Goal: Check status

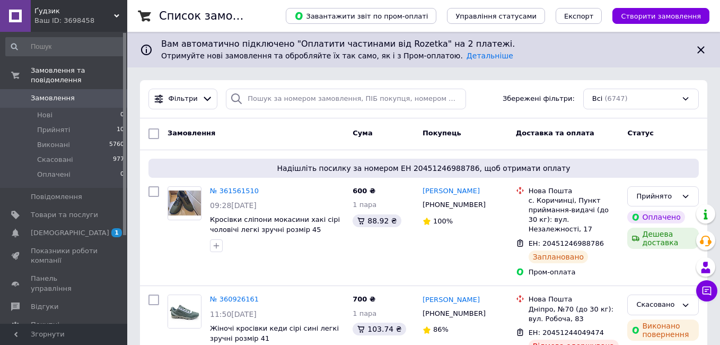
click at [46, 228] on span "[DEMOGRAPHIC_DATA]" at bounding box center [70, 233] width 78 height 10
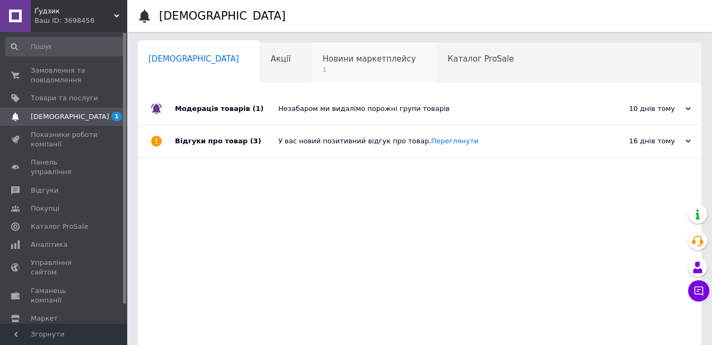
click at [324, 57] on span "Новини маркетплейсу" at bounding box center [368, 59] width 93 height 10
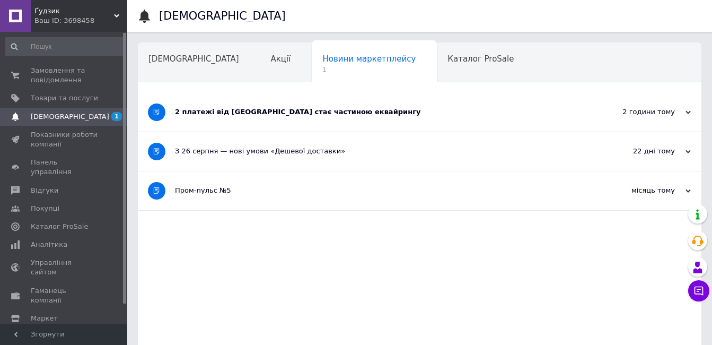
click at [284, 109] on div "2 платежі від [GEOGRAPHIC_DATA] стає частиною еквайрингу" at bounding box center [380, 112] width 410 height 10
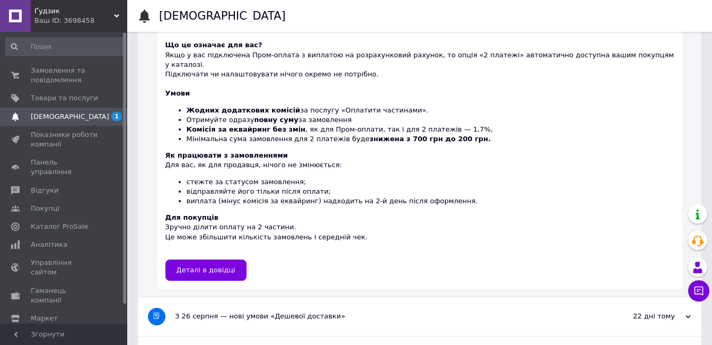
scroll to position [158, 0]
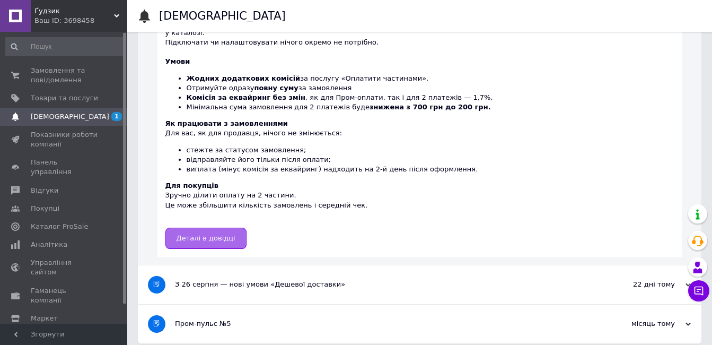
click at [213, 234] on span "Деталі в довідці" at bounding box center [206, 238] width 59 height 8
click at [52, 72] on span "Замовлення та повідомлення" at bounding box center [64, 75] width 67 height 19
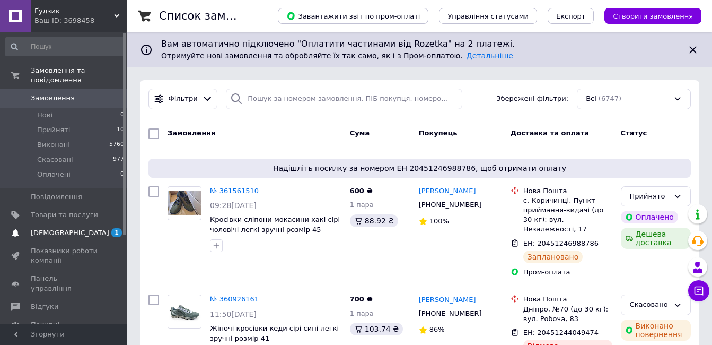
click at [49, 228] on span "[DEMOGRAPHIC_DATA]" at bounding box center [70, 233] width 78 height 10
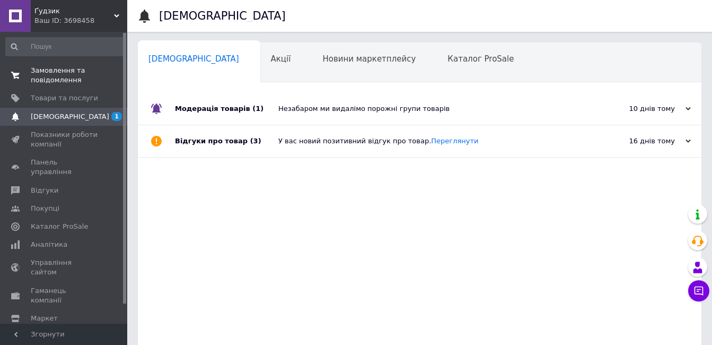
click at [54, 69] on span "Замовлення та повідомлення" at bounding box center [64, 75] width 67 height 19
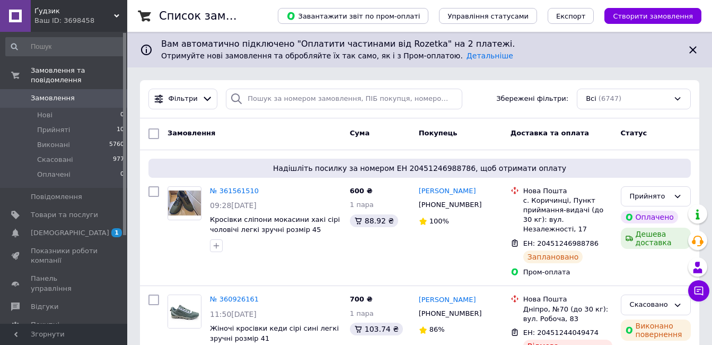
click at [237, 188] on link "№ 361561510" at bounding box center [234, 191] width 49 height 8
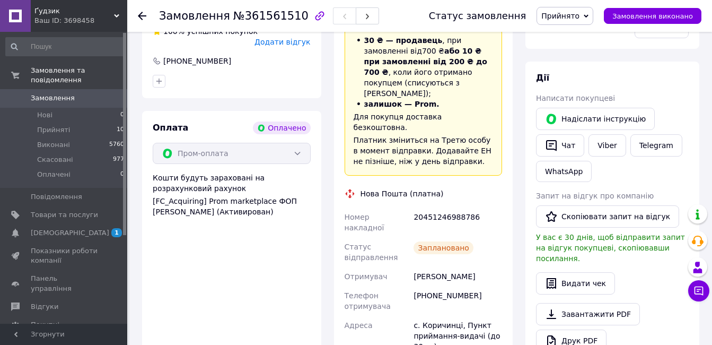
scroll to position [318, 0]
click at [569, 144] on button "Чат" at bounding box center [560, 145] width 48 height 22
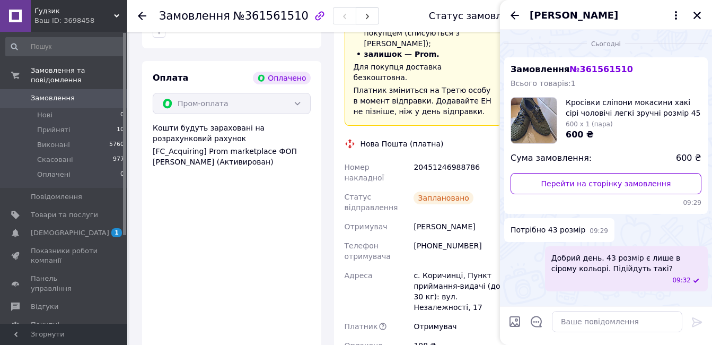
scroll to position [371, 0]
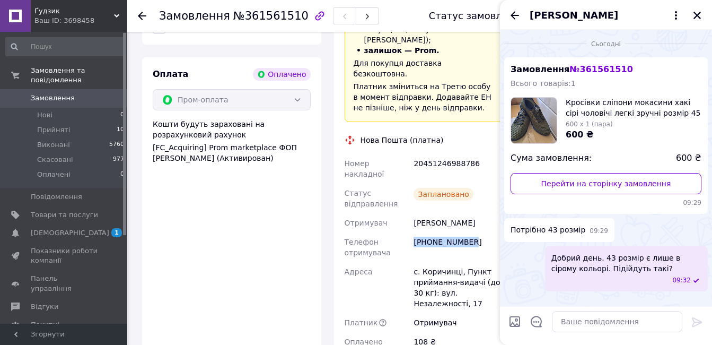
drag, startPoint x: 469, startPoint y: 189, endPoint x: 415, endPoint y: 191, distance: 54.1
click at [415, 232] on div "[PHONE_NUMBER]" at bounding box center [457, 247] width 93 height 30
copy div "[PHONE_NUMBER]"
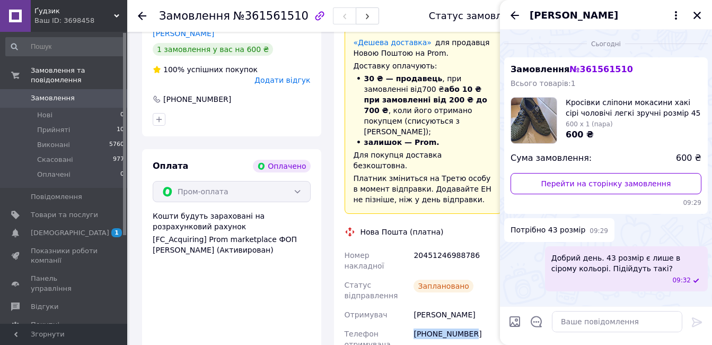
scroll to position [265, 0]
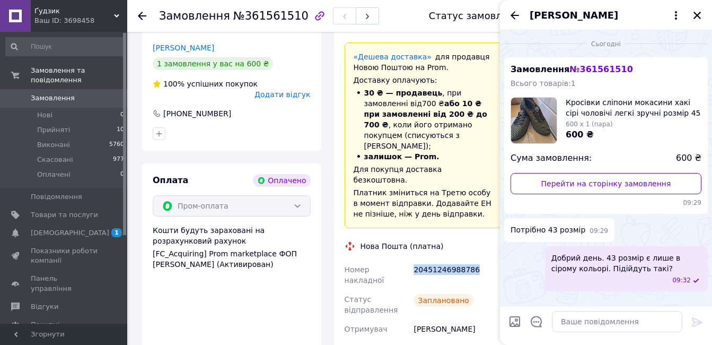
drag, startPoint x: 472, startPoint y: 225, endPoint x: 414, endPoint y: 231, distance: 58.6
click at [414, 260] on div "20451246988786" at bounding box center [457, 275] width 93 height 30
copy div "20451246988786"
